Goal: Task Accomplishment & Management: Manage account settings

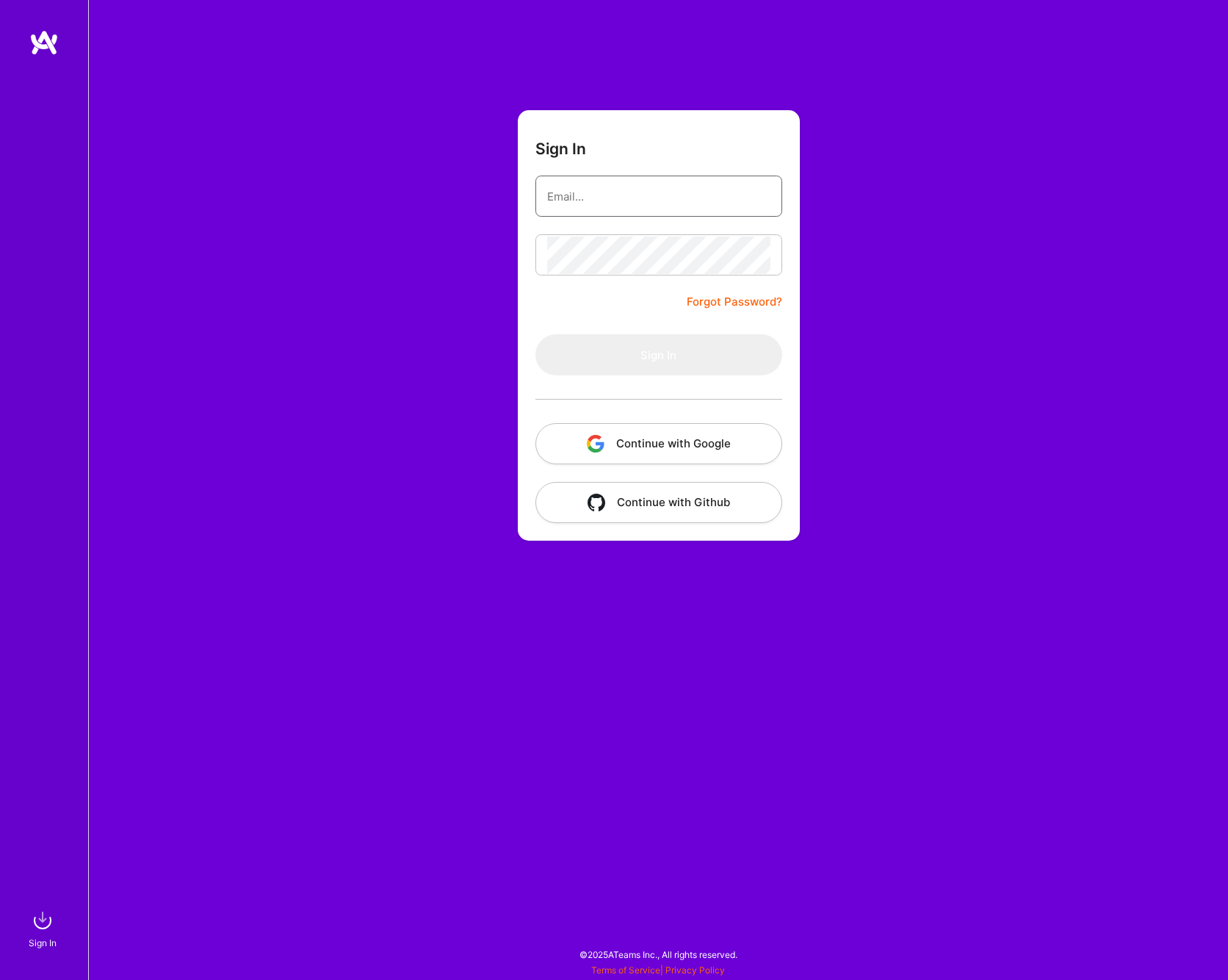
type input "[PERSON_NAME][EMAIL_ADDRESS][DOMAIN_NAME]"
click at [629, 348] on button "Sign In" at bounding box center [658, 354] width 246 height 42
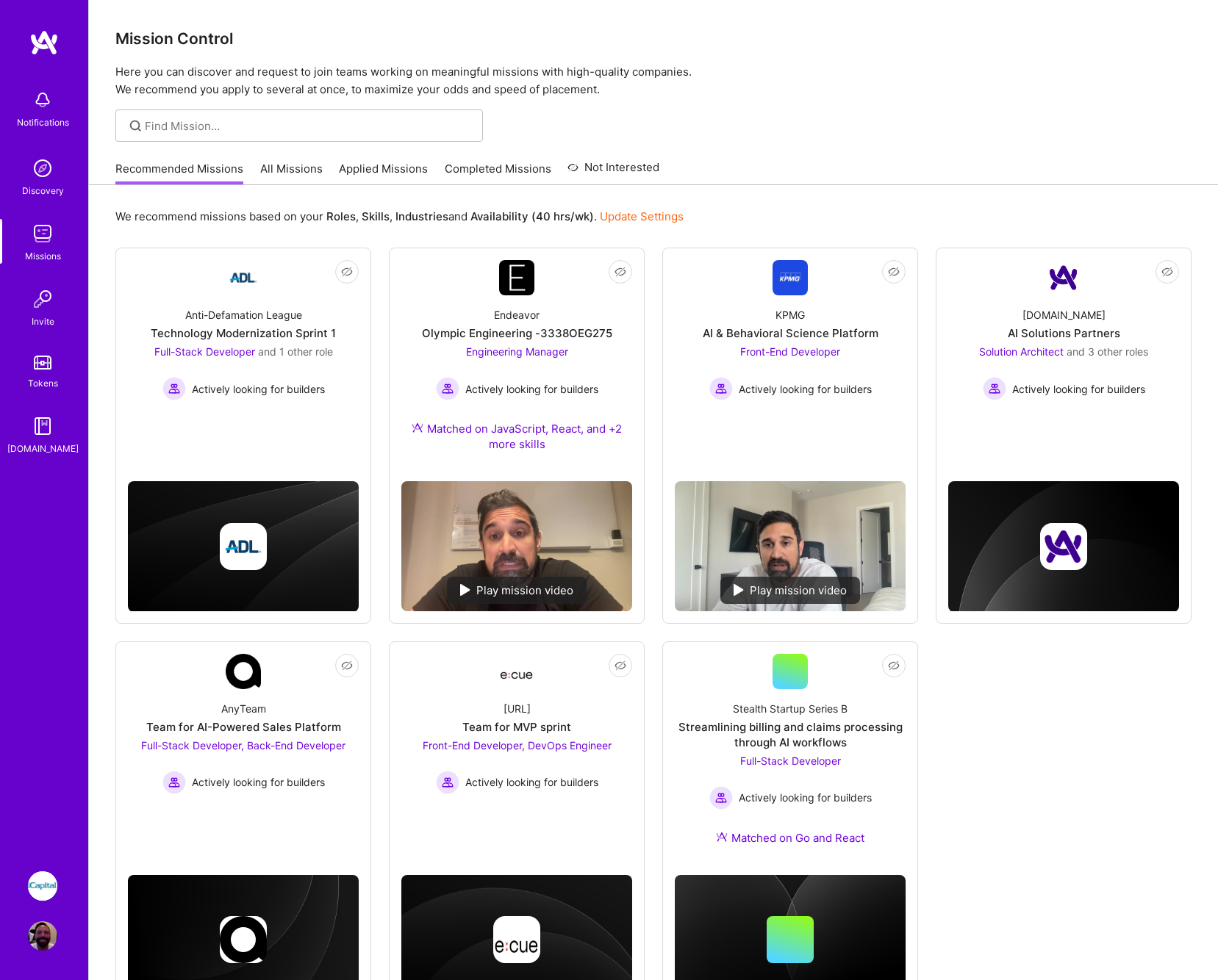
click at [369, 171] on link "Applied Missions" at bounding box center [383, 172] width 89 height 24
